Goal: Task Accomplishment & Management: Manage account settings

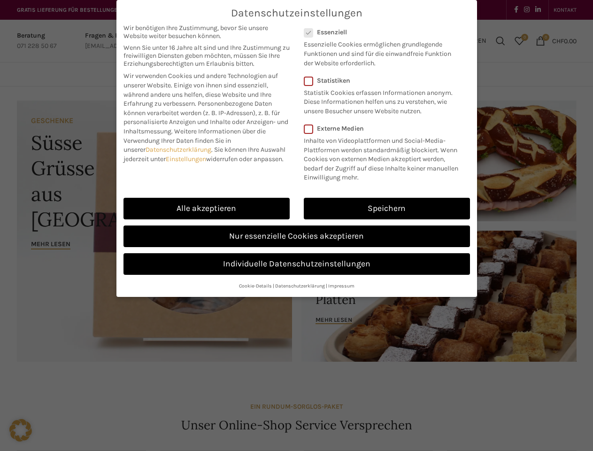
click at [187, 159] on link "Einstellungen" at bounding box center [186, 159] width 40 height 8
checkbox input "false"
click at [207, 208] on div "Datenschutzeinstellungen Wir benötigen Ihre Zustimmung, bevor Sie unsere Websit…" at bounding box center [296, 148] width 360 height 297
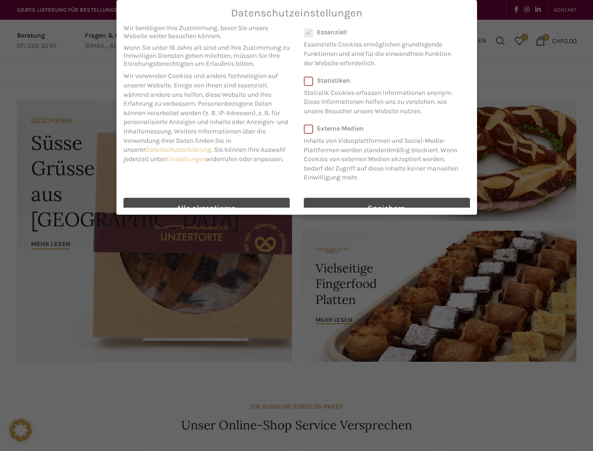
click at [387, 208] on div "Datenschutzeinstellungen Wir benötigen Ihre Zustimmung, bevor Sie unsere Websit…" at bounding box center [296, 225] width 593 height 451
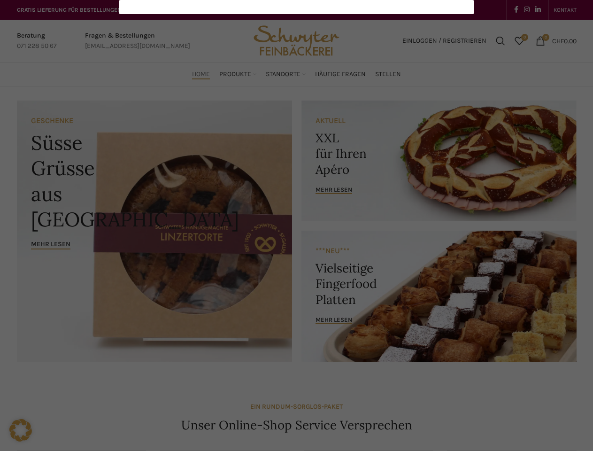
click at [297, 236] on div "Datenschutzeinstellungen Wir benötigen Ihre Zustimmung, bevor Sie unsere Websit…" at bounding box center [296, 225] width 593 height 451
click at [297, 264] on div "Datenschutzeinstellungen Wir benötigen Ihre Zustimmung, bevor Sie unsere Websit…" at bounding box center [296, 225] width 593 height 451
click at [255, 285] on div "Datenschutzeinstellungen Wir benötigen Ihre Zustimmung, bevor Sie unsere Websit…" at bounding box center [296, 225] width 593 height 451
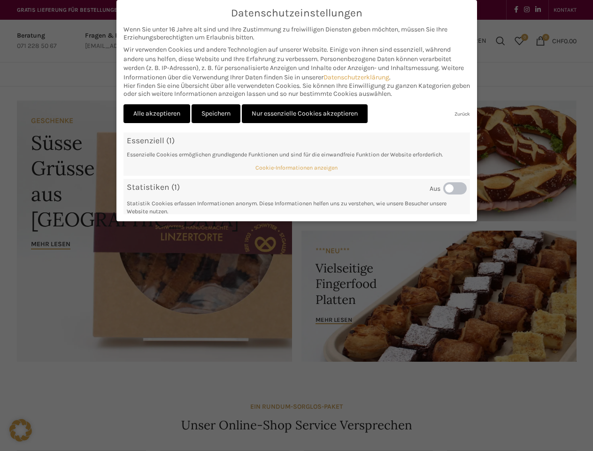
click at [157, 396] on div "Datenschutzeinstellungen Wir benötigen Ihre Zustimmung, bevor Sie unsere Websit…" at bounding box center [296, 225] width 593 height 451
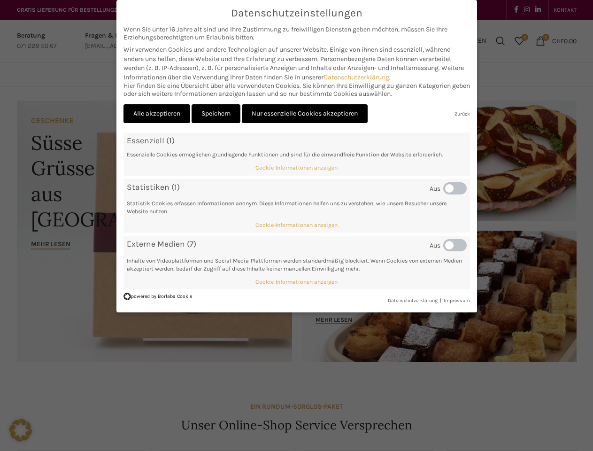
click at [216, 396] on div "Datenschutzeinstellungen Wir benötigen Ihre Zustimmung, bevor Sie unsere Websit…" at bounding box center [296, 225] width 593 height 451
click at [305, 396] on div "Datenschutzeinstellungen Wir benötigen Ihre Zustimmung, bevor Sie unsere Websit…" at bounding box center [296, 225] width 593 height 451
click at [453, 396] on div "Datenschutzeinstellungen Wir benötigen Ihre Zustimmung, bevor Sie unsere Websit…" at bounding box center [296, 225] width 593 height 451
